Goal: Information Seeking & Learning: Learn about a topic

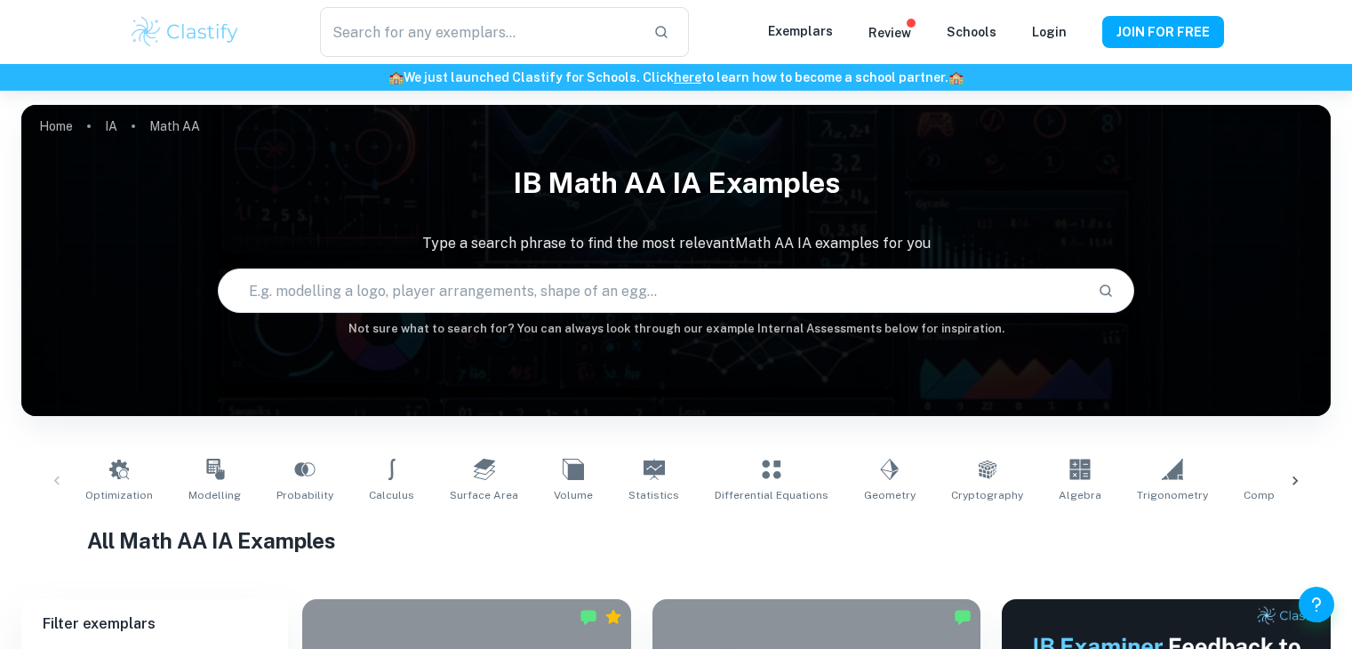
scroll to position [582, 0]
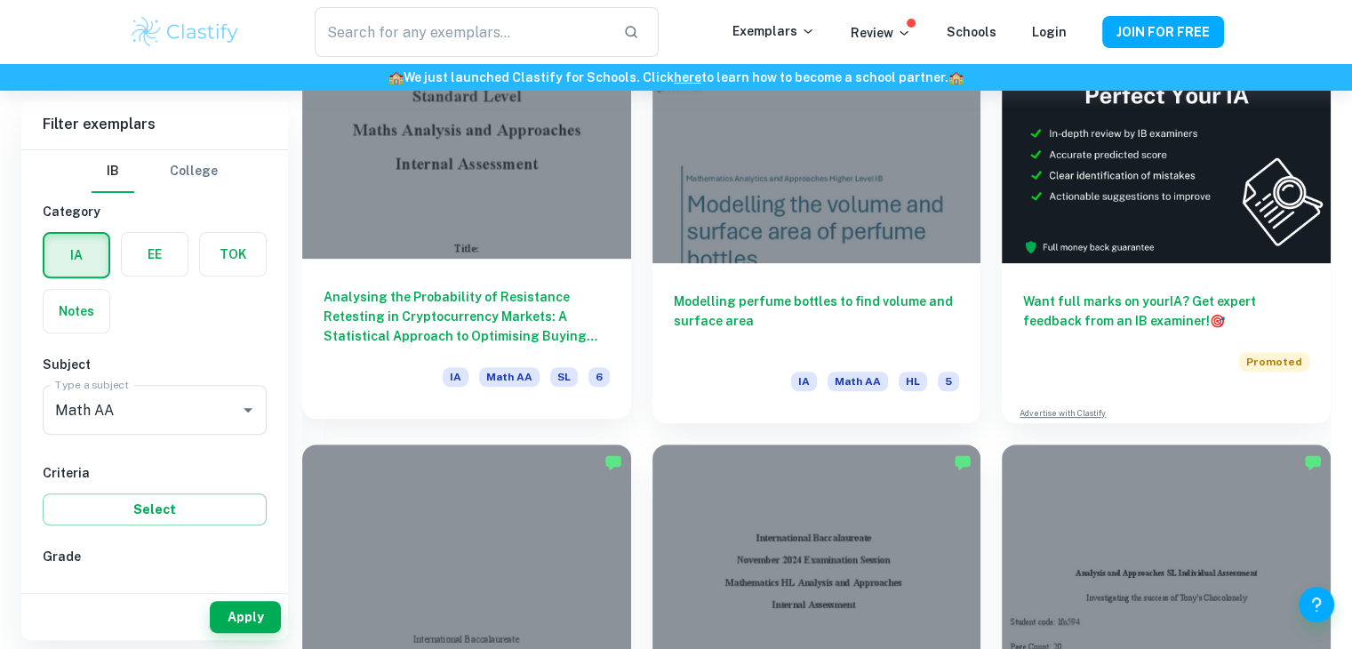
click at [448, 346] on h6 "Analysing the Probability of Resistance Retesting in Cryptocurrency Markets: A …" at bounding box center [467, 316] width 286 height 59
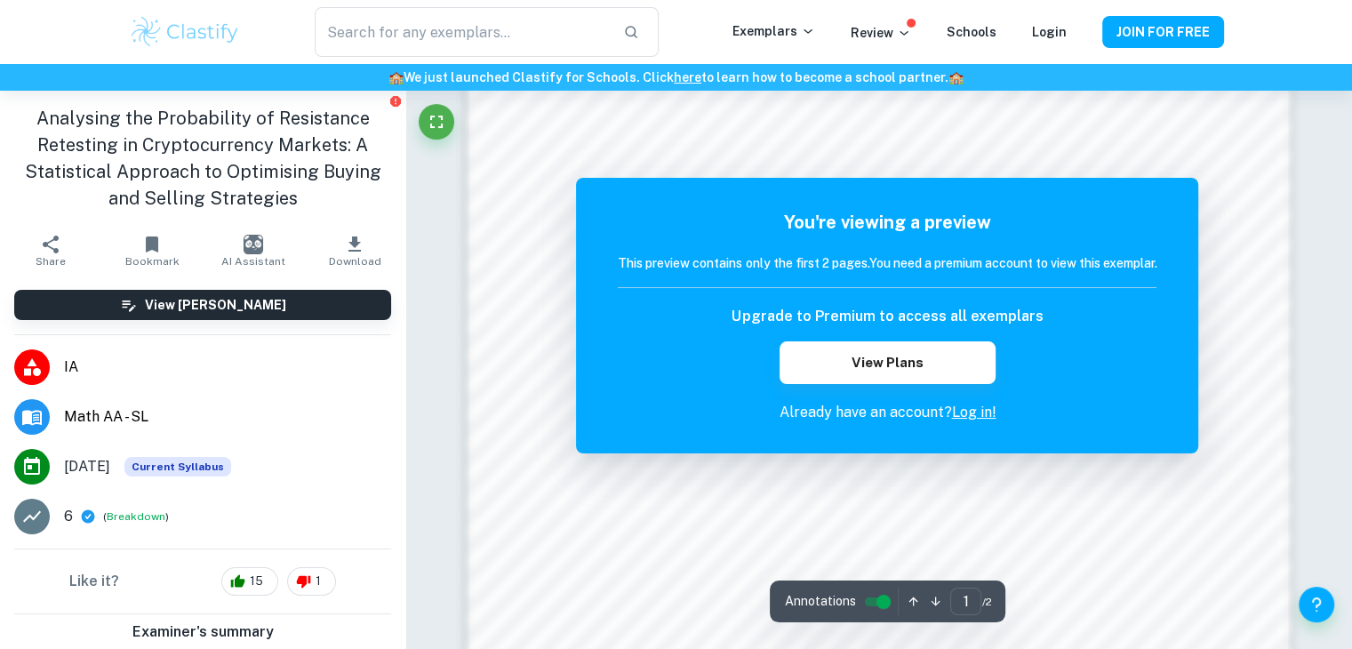
scroll to position [1411, 0]
click at [978, 413] on link "Log in!" at bounding box center [973, 411] width 44 height 17
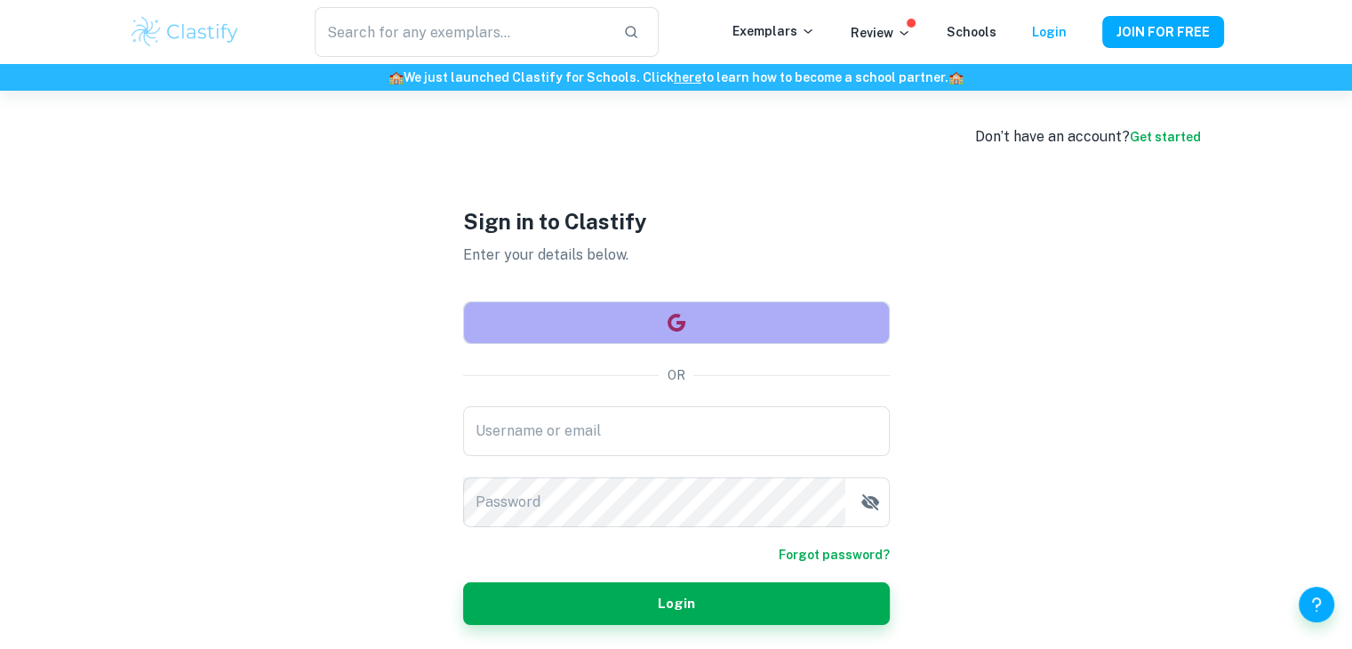
click at [699, 315] on button "button" at bounding box center [676, 322] width 427 height 43
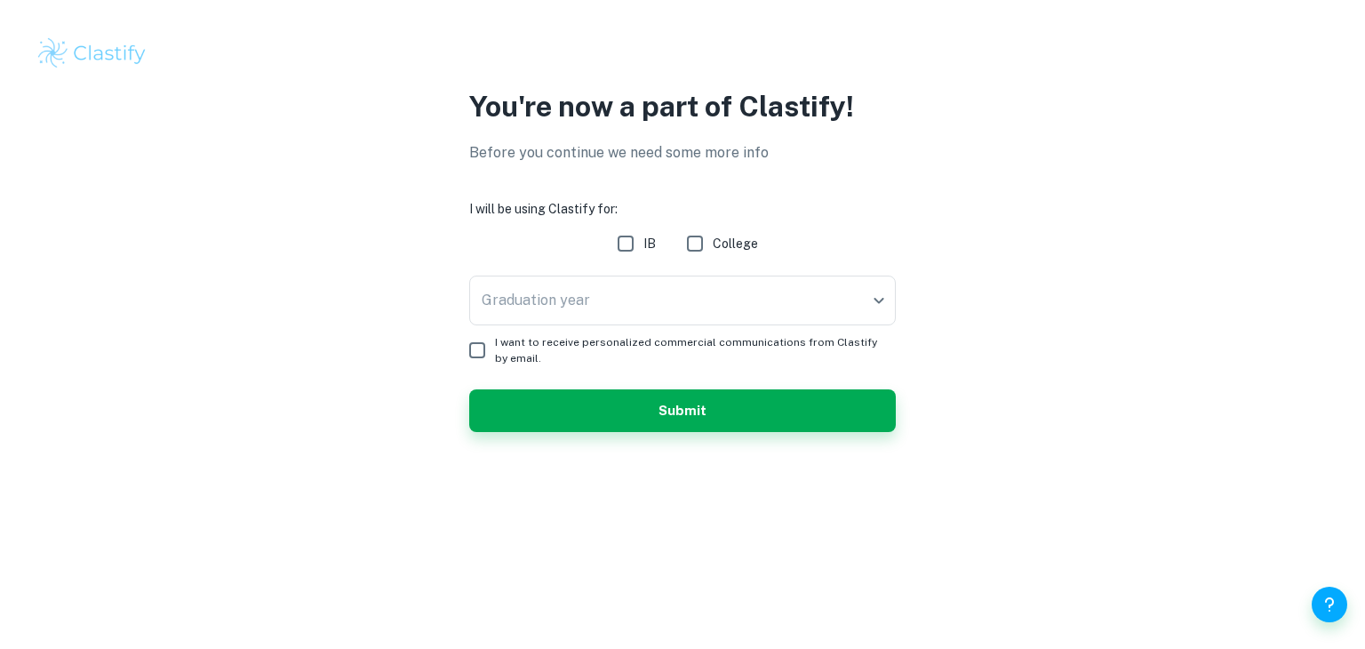
click at [626, 250] on input "IB" at bounding box center [626, 244] width 36 height 36
checkbox input "true"
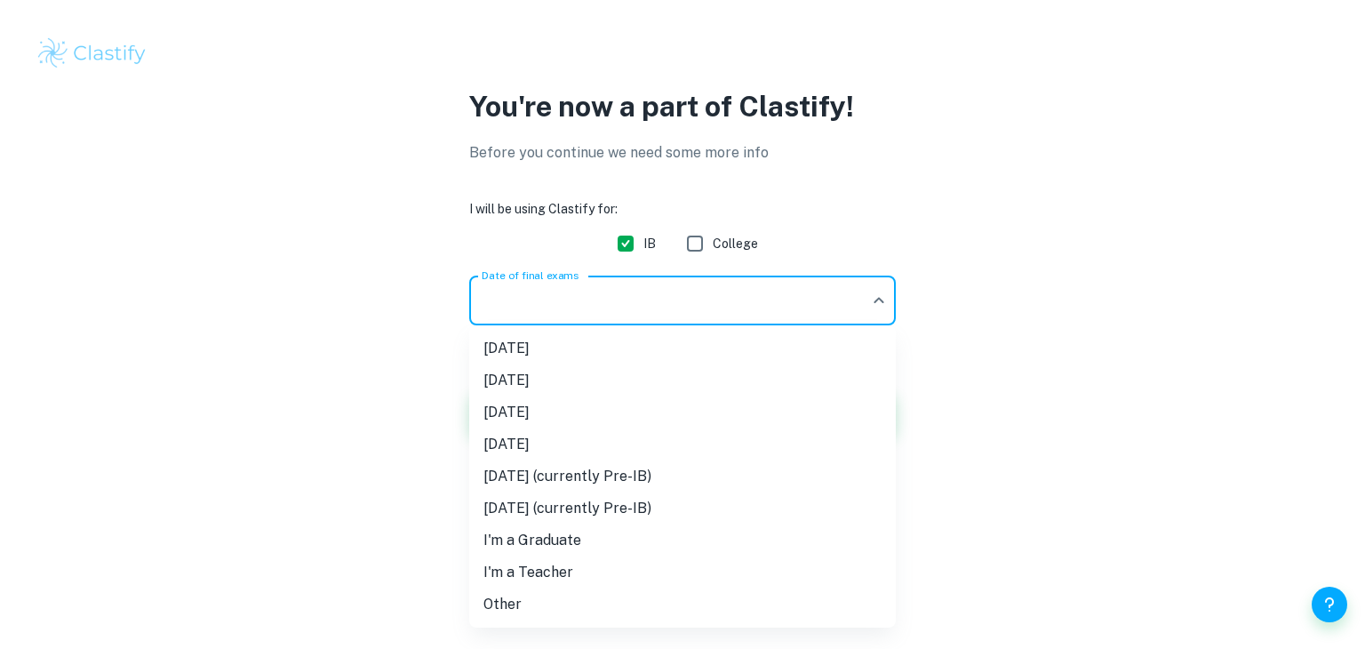
click at [550, 283] on body "We value your privacy We use cookies to enhance your browsing experience, serve…" at bounding box center [682, 324] width 1365 height 649
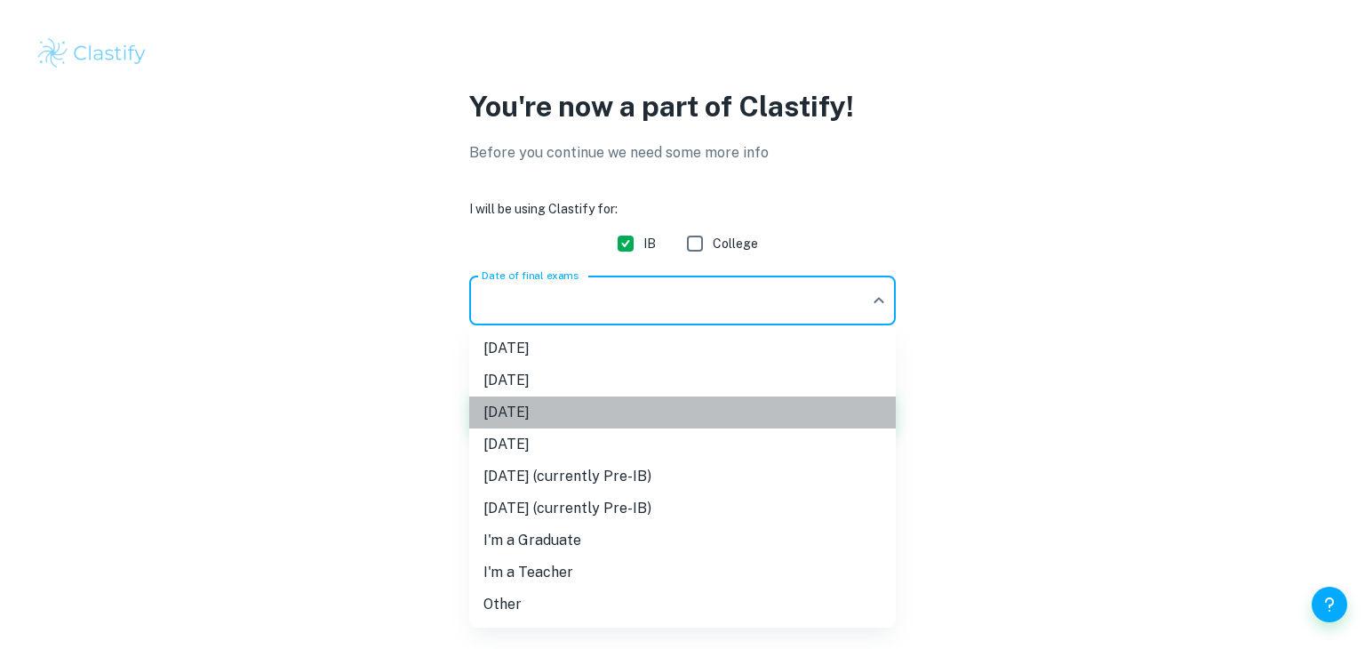
click at [555, 413] on li "[DATE]" at bounding box center [682, 412] width 427 height 32
type input "M26"
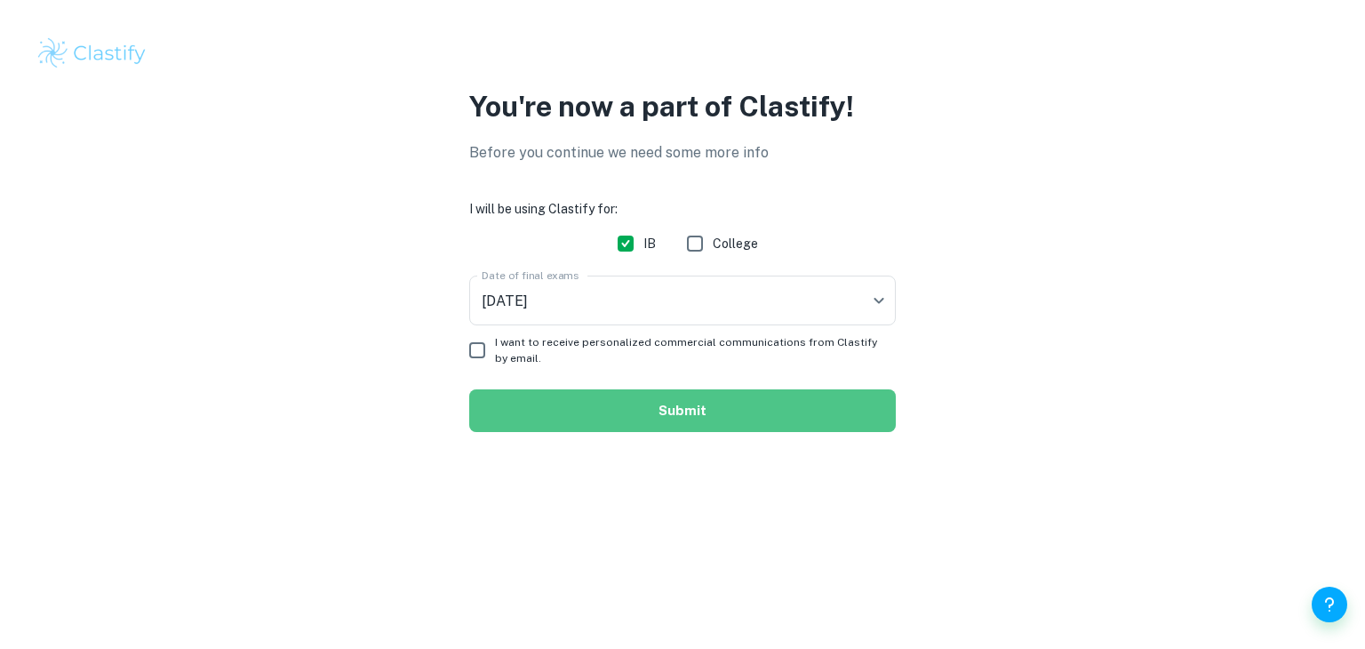
click at [574, 412] on button "Submit" at bounding box center [682, 410] width 427 height 43
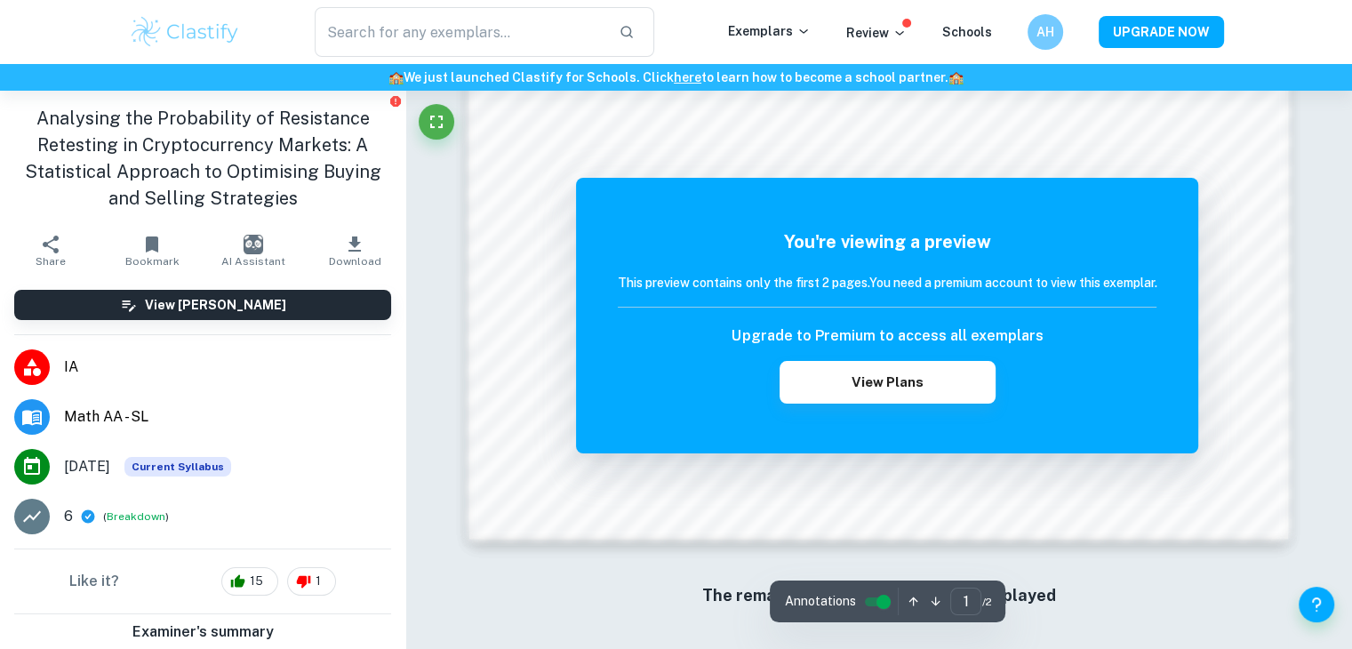
scroll to position [1907, 0]
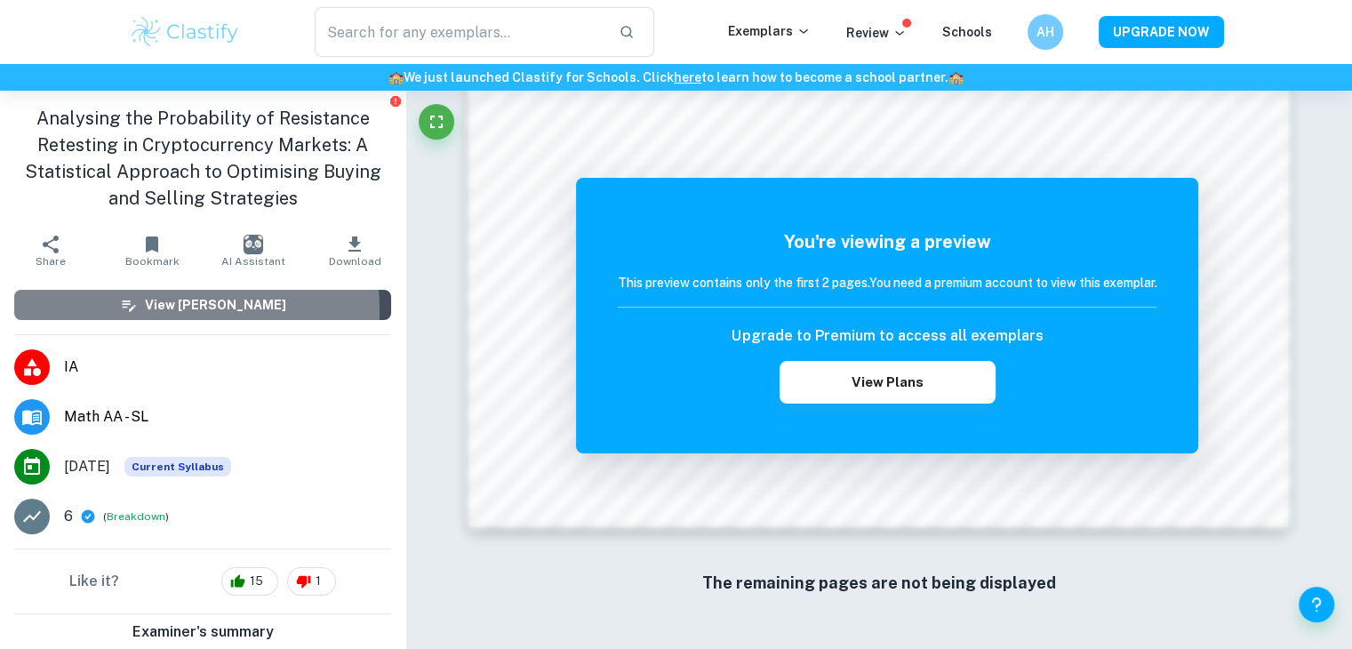
click at [128, 310] on icon "button" at bounding box center [129, 305] width 18 height 18
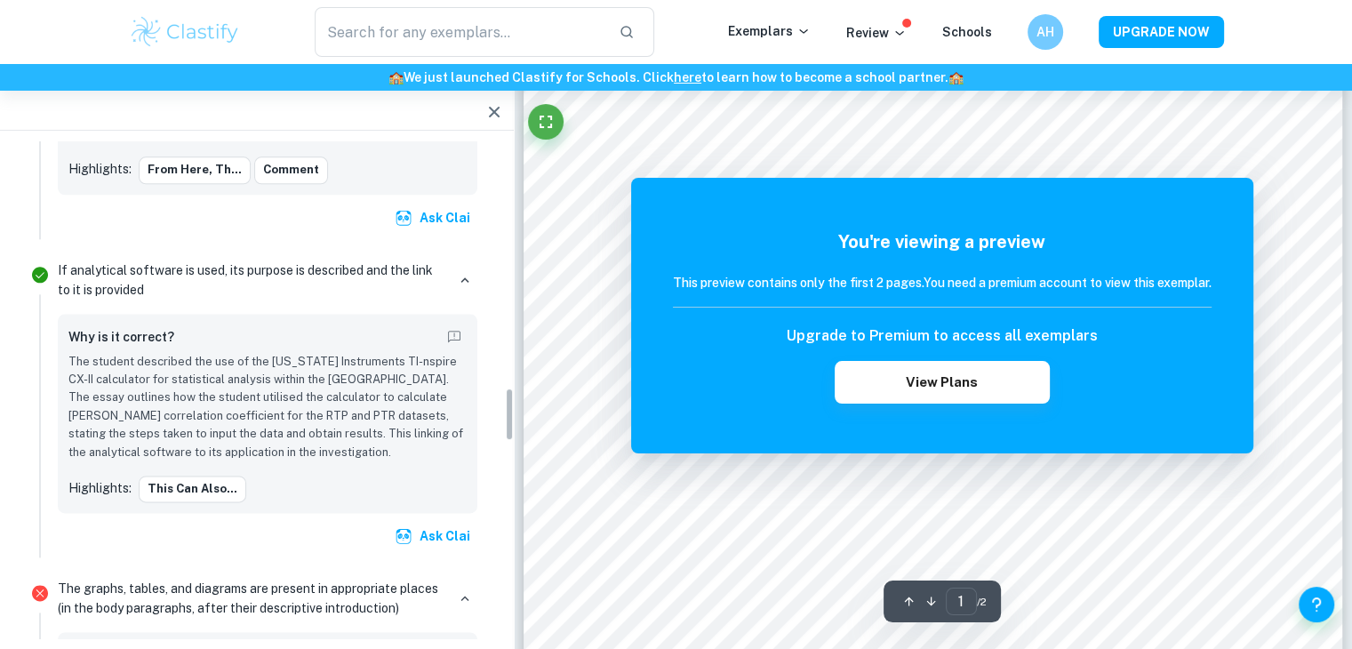
scroll to position [2278, 0]
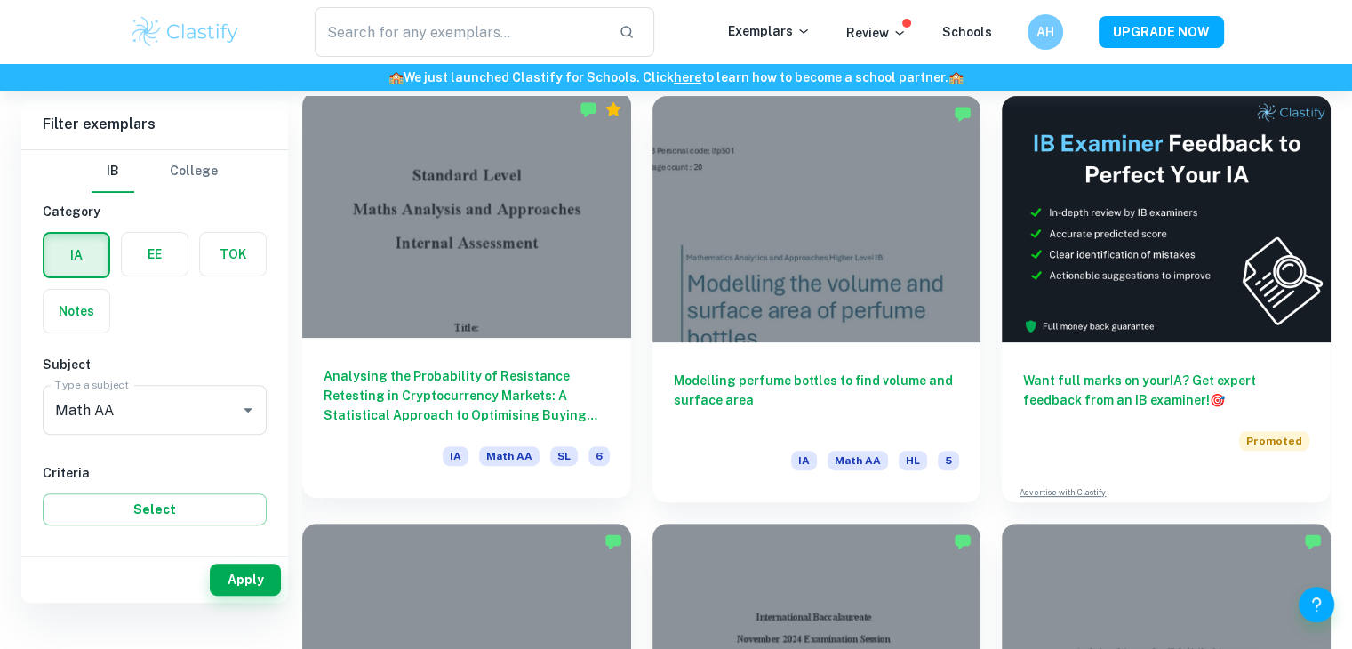
scroll to position [462, 0]
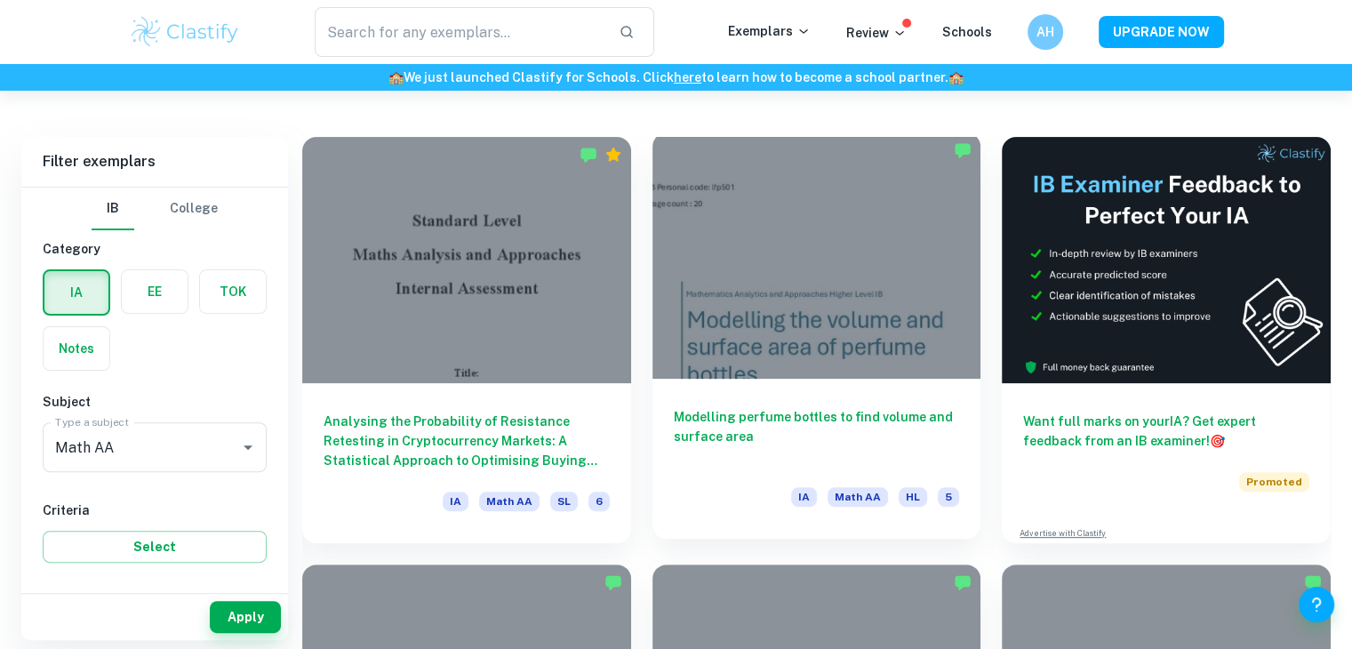
click at [818, 312] on div at bounding box center [816, 255] width 329 height 246
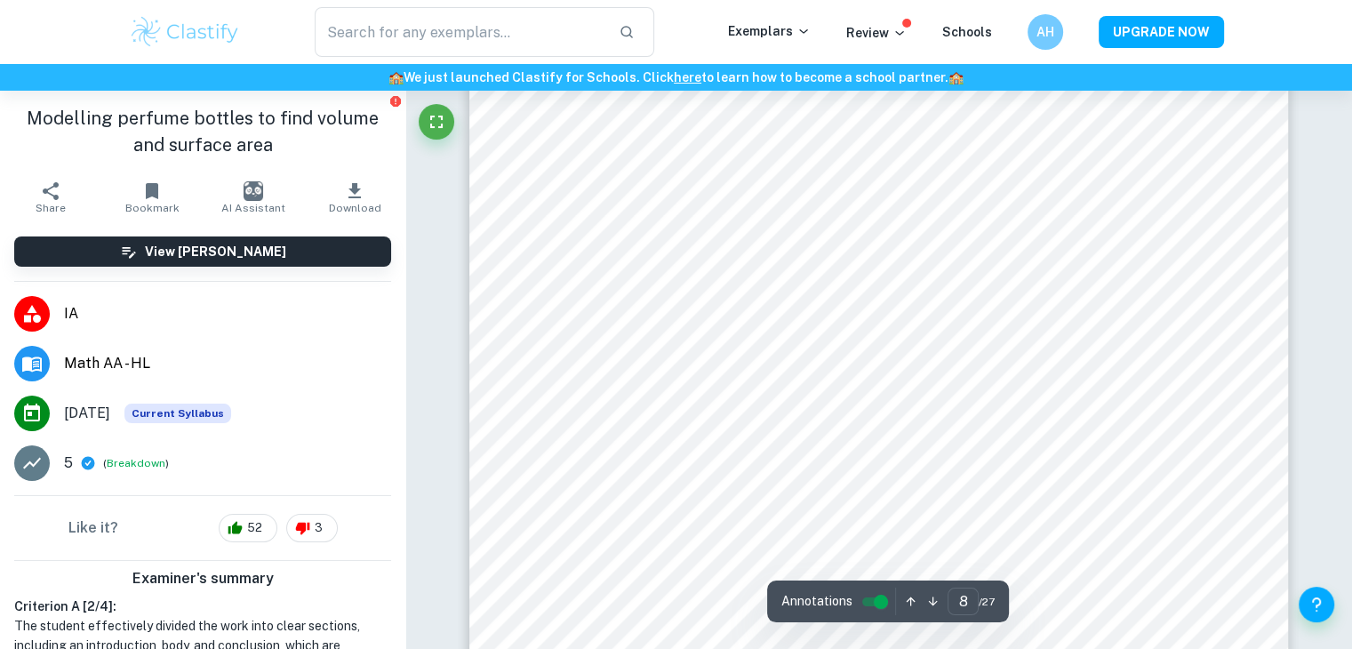
scroll to position [8764, 0]
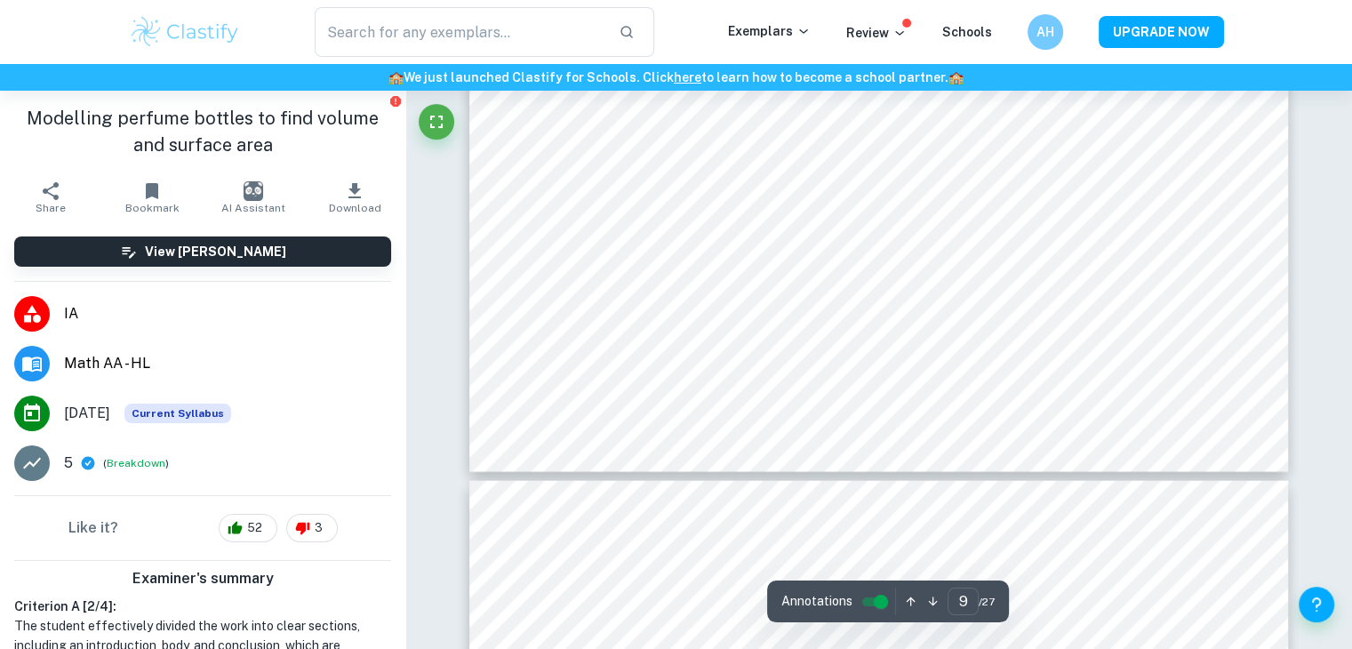
type input "10"
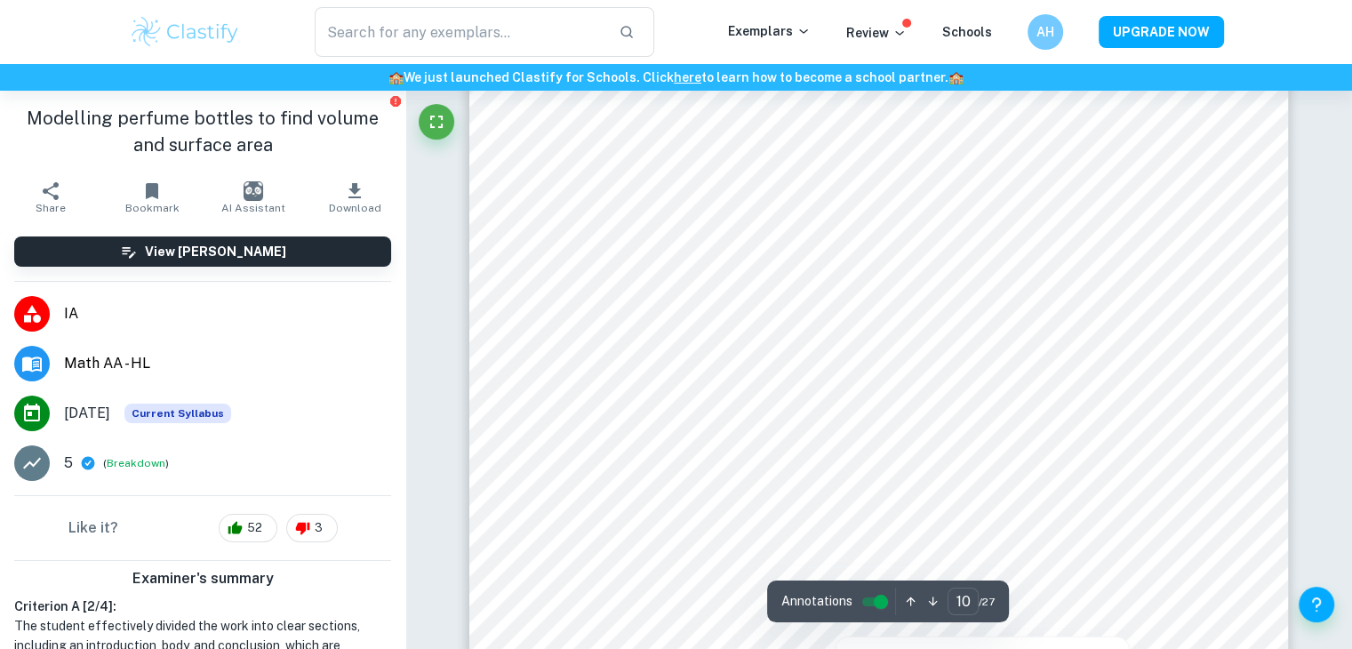
scroll to position [11202, 0]
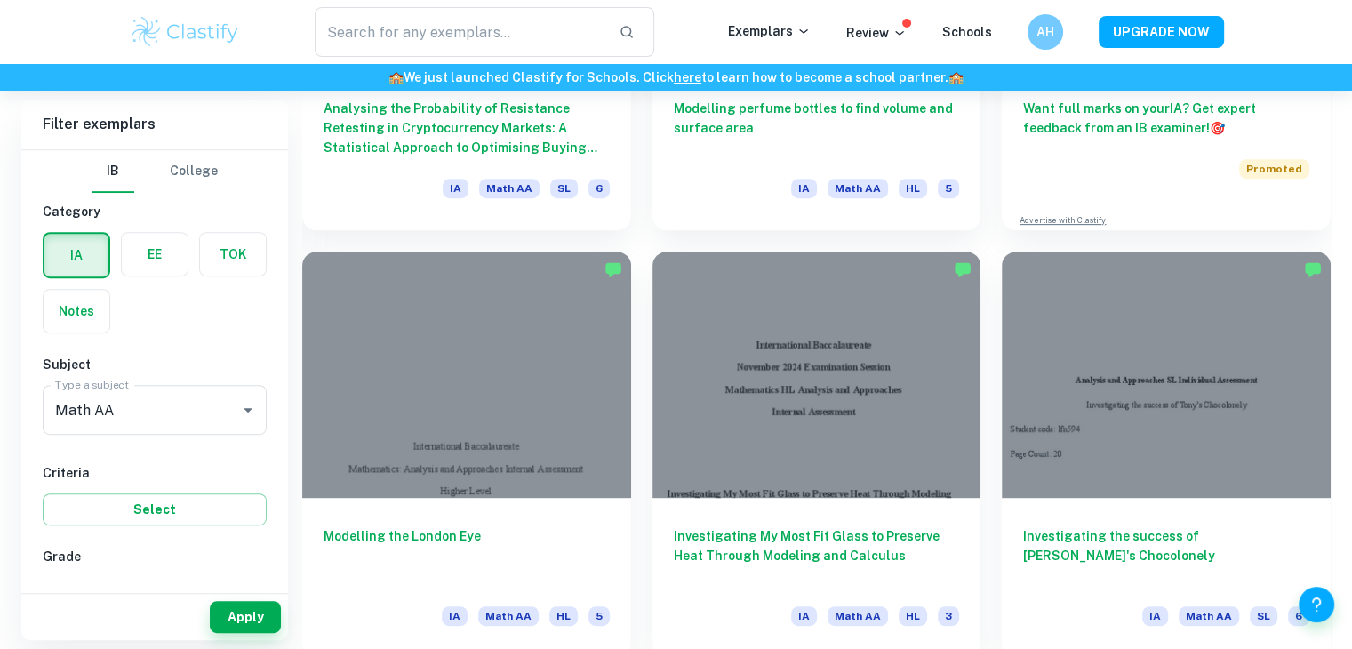
scroll to position [929, 0]
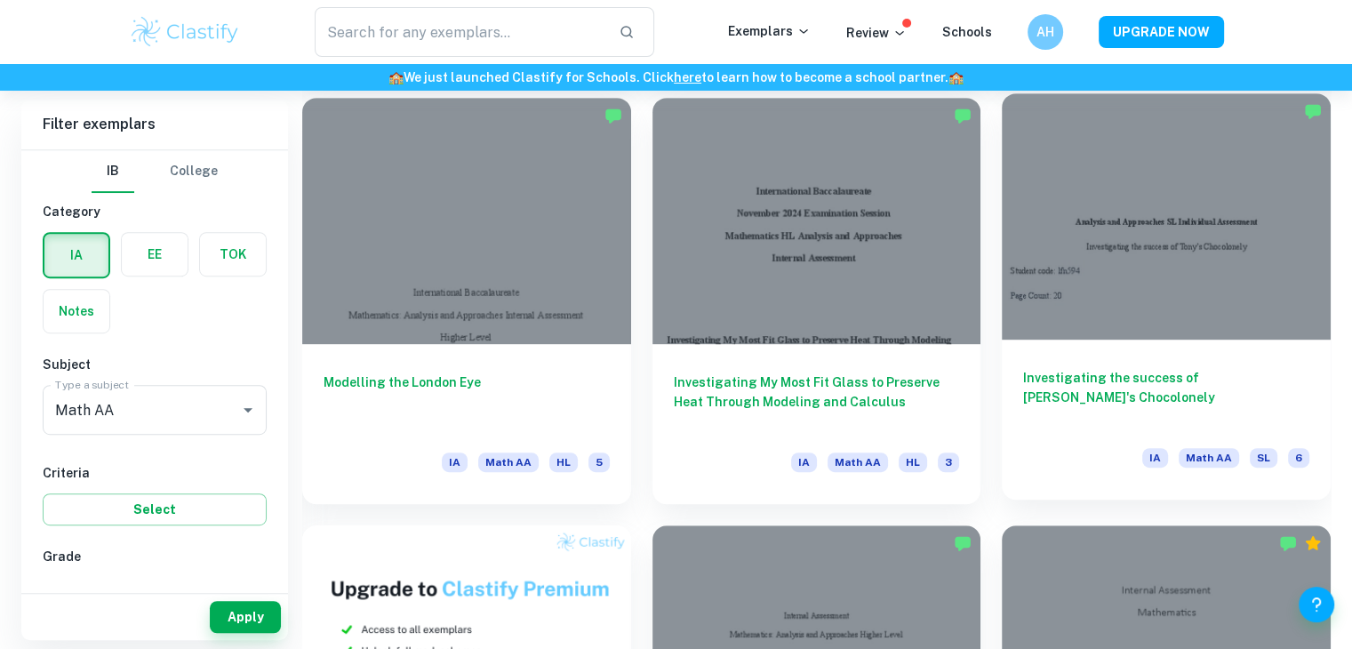
click at [1069, 371] on h6 "Investigating the success of [PERSON_NAME]'s Chocolonely" at bounding box center [1166, 397] width 286 height 59
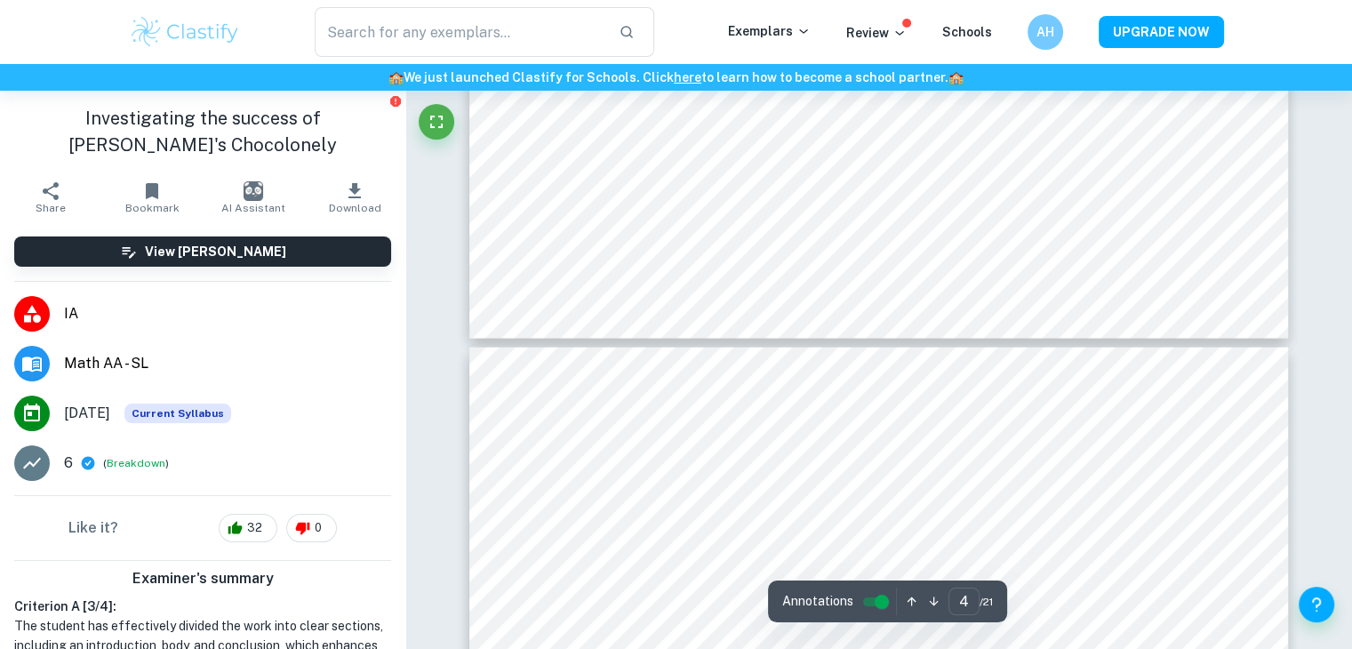
scroll to position [3565, 0]
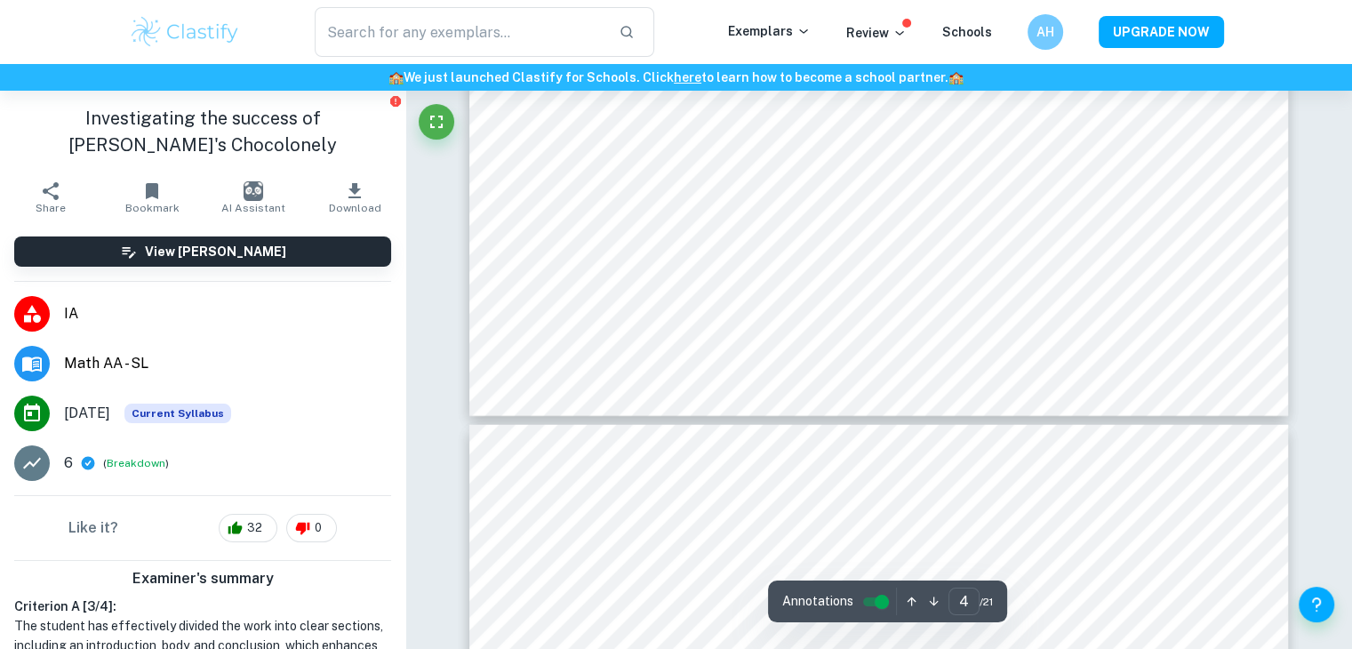
type input "5"
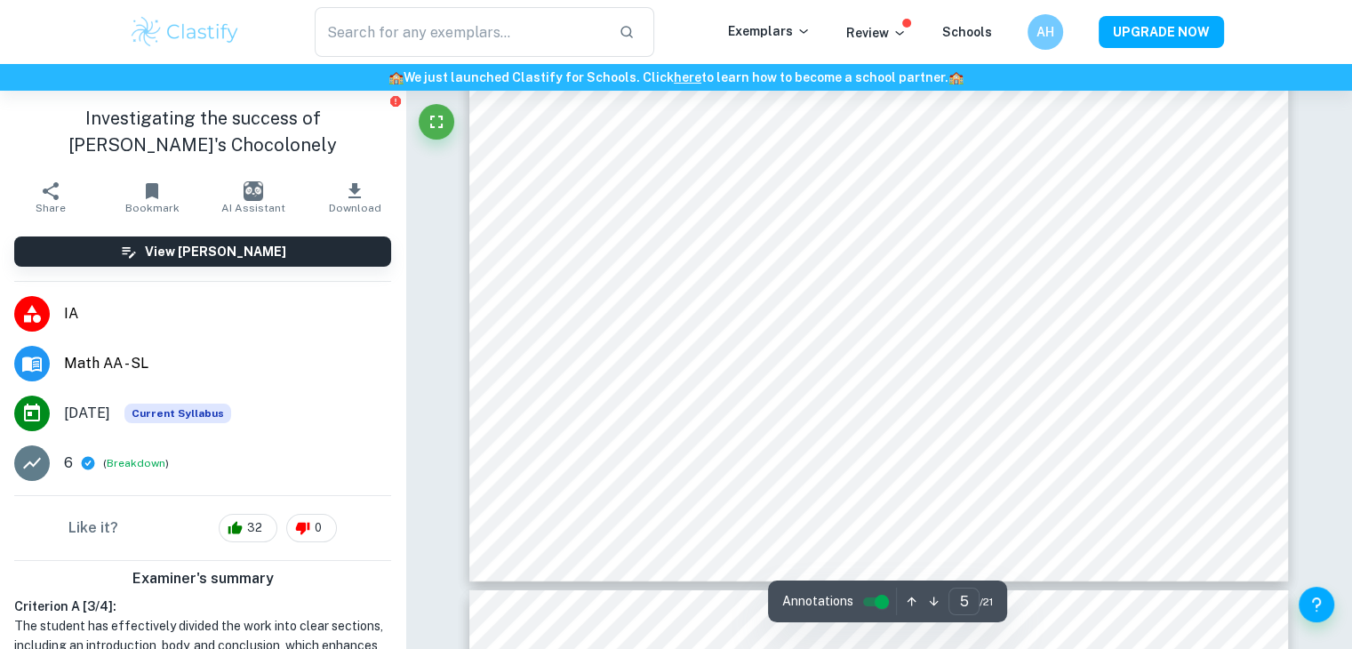
scroll to position [5617, 0]
